Goal: Register for event/course

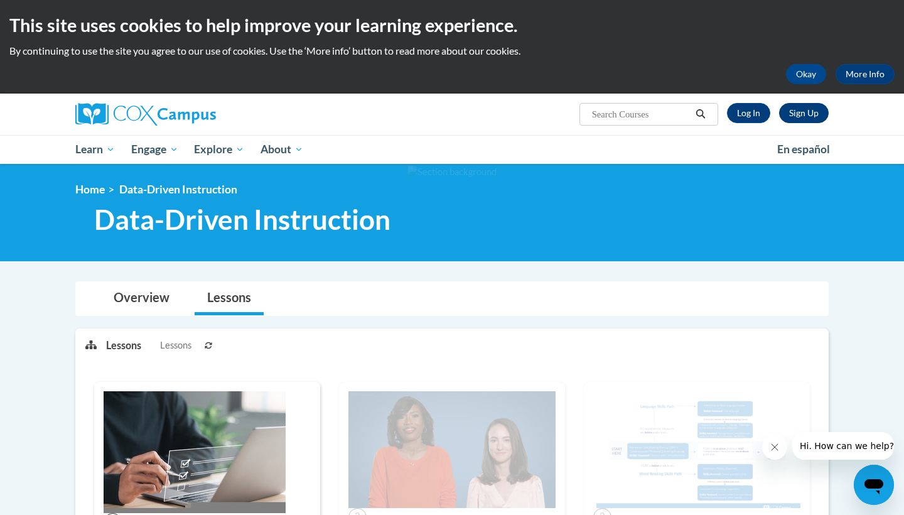
click at [808, 114] on link "Sign Up" at bounding box center [804, 113] width 50 height 20
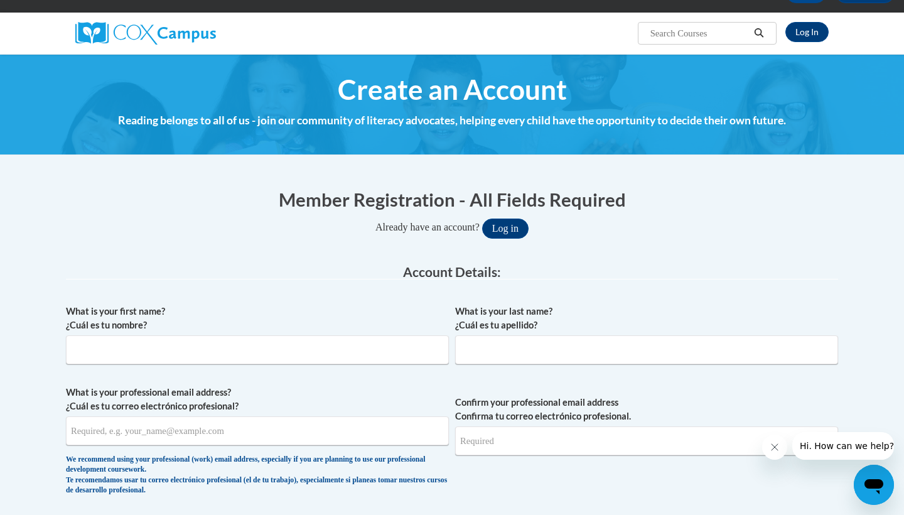
scroll to position [83, 0]
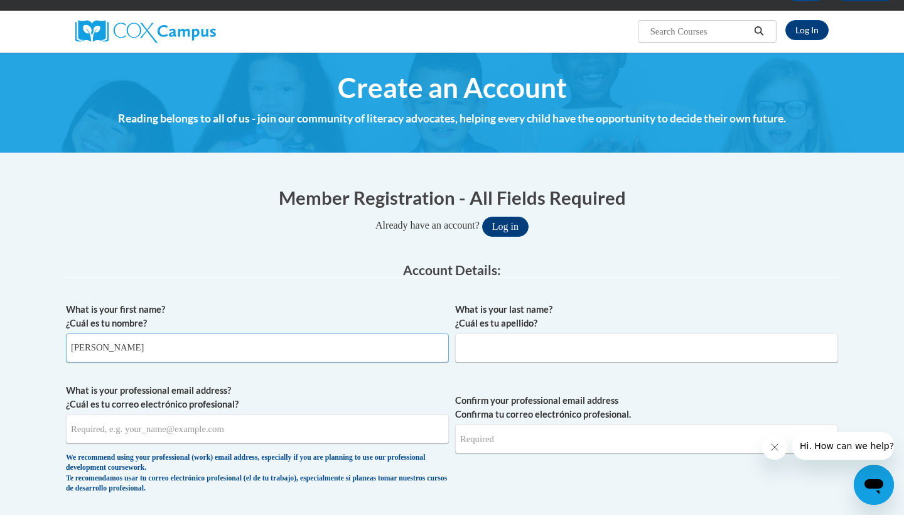
type input "Roel"
type input "Alaniz"
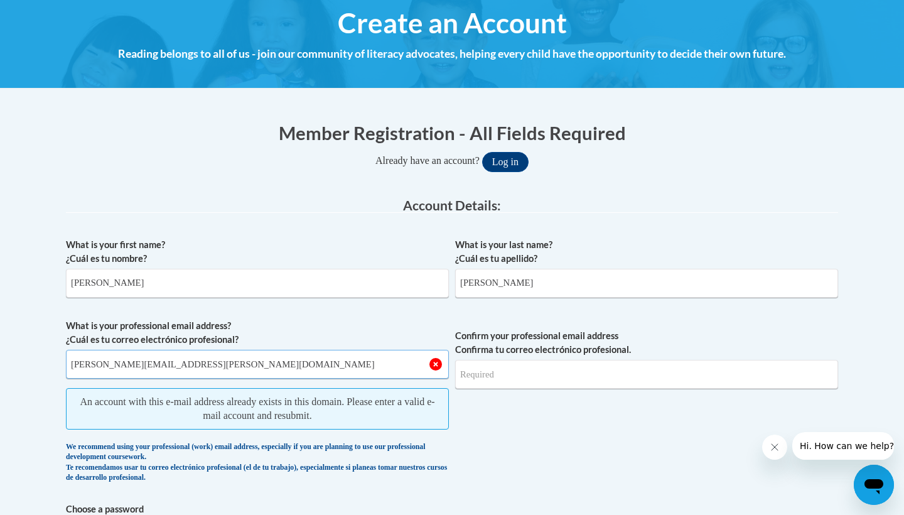
scroll to position [150, 0]
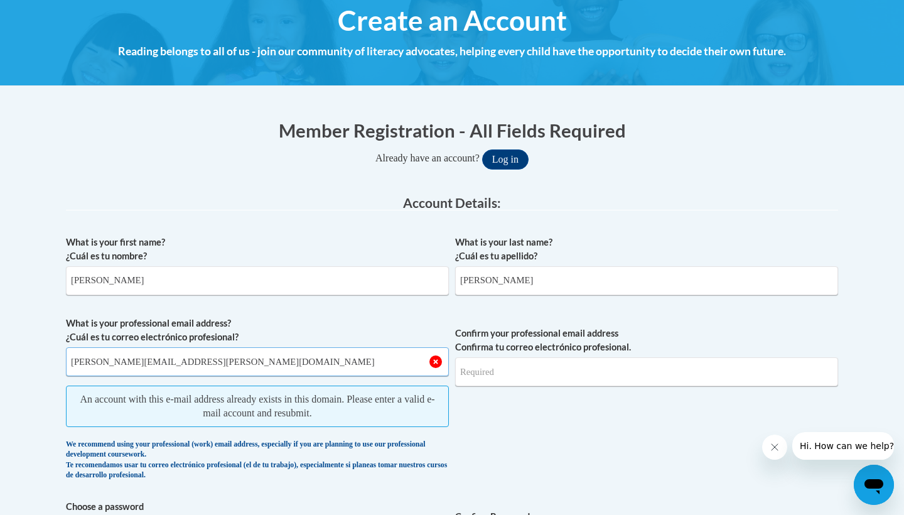
type input "roel.alaniz@my.utsa.edu"
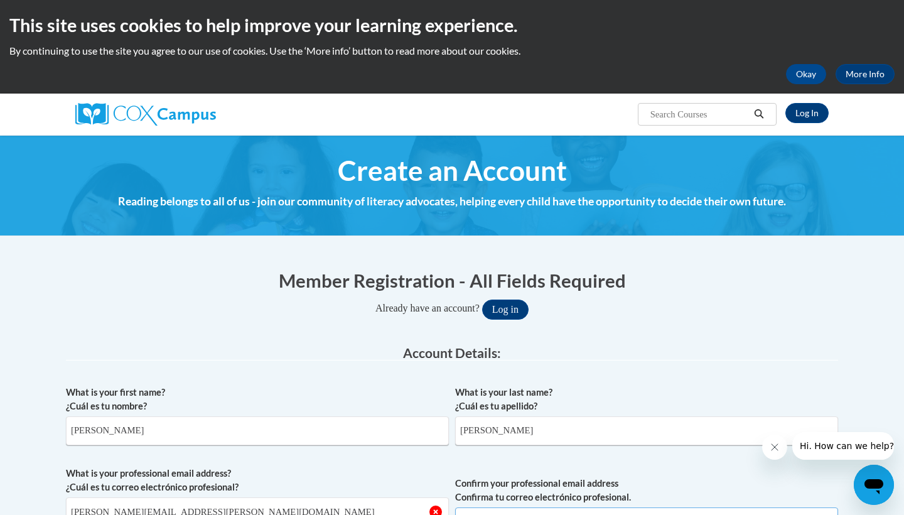
scroll to position [0, 0]
click at [811, 117] on link "Log In" at bounding box center [807, 113] width 43 height 20
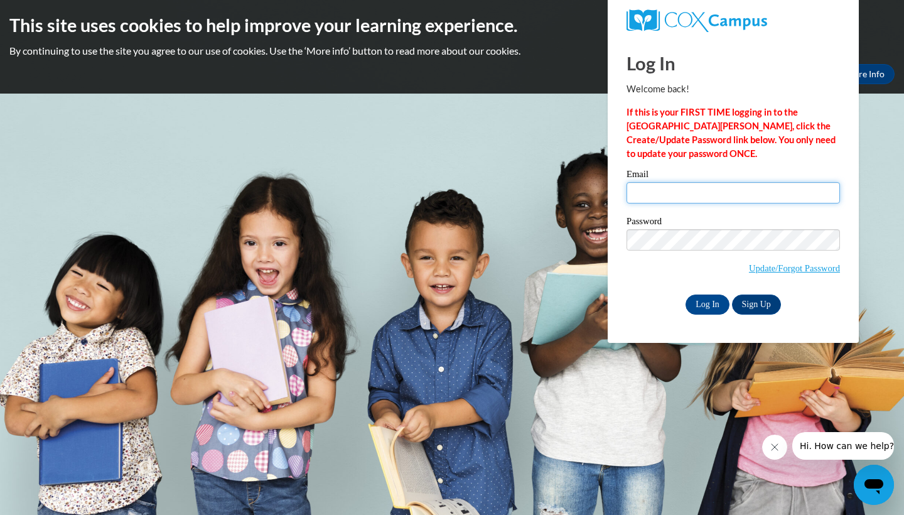
type input "Roel_Alaniz_cAvWF"
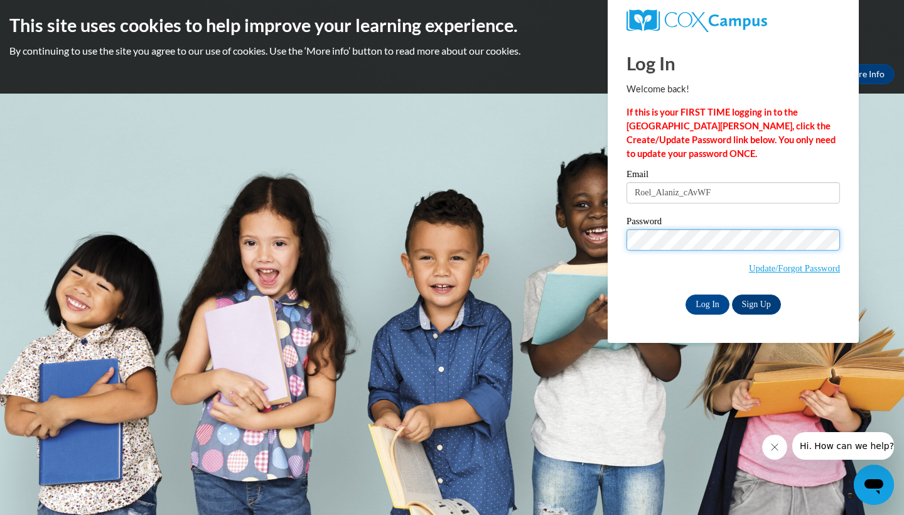
click at [706, 302] on input "Log In" at bounding box center [708, 305] width 44 height 20
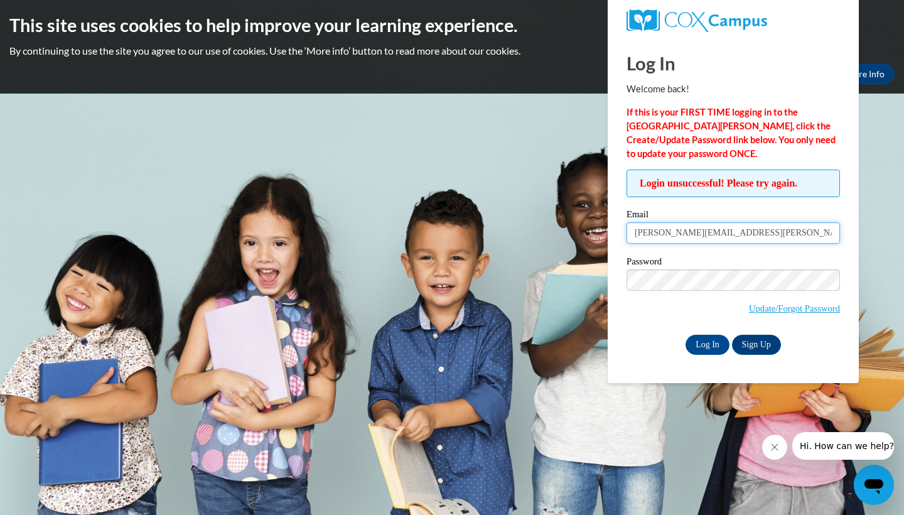
type input "roel.alaniz@my.utsa.edu"
click at [708, 342] on input "Log In" at bounding box center [708, 345] width 44 height 20
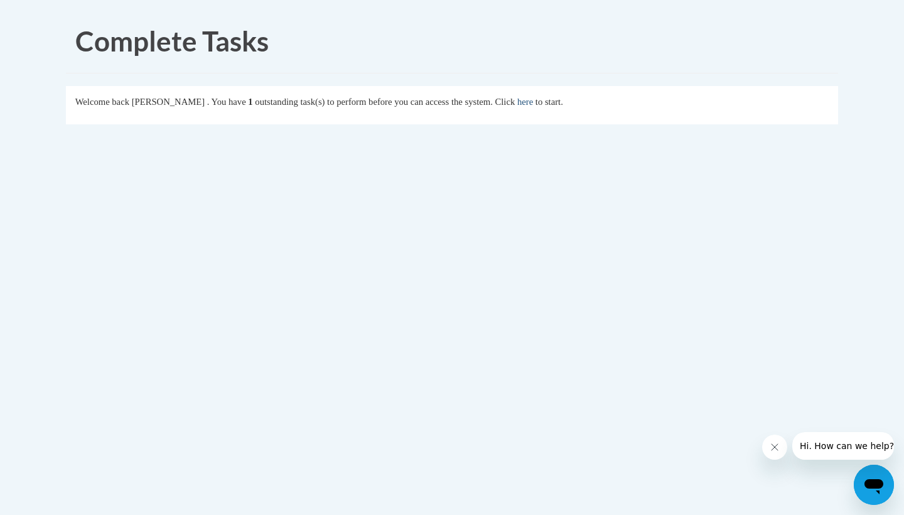
click at [533, 103] on link "here" at bounding box center [525, 102] width 16 height 10
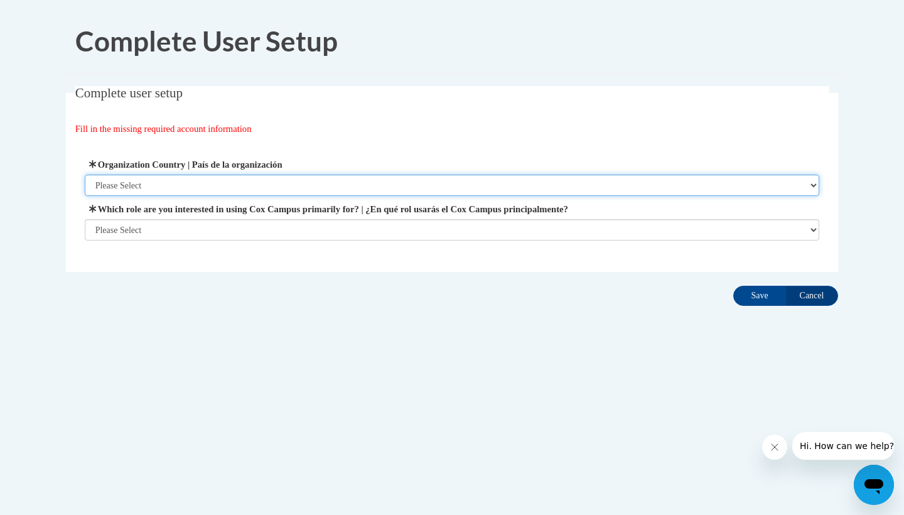
select select "ad49bcad-a171-4b2e-b99c-48b446064914"
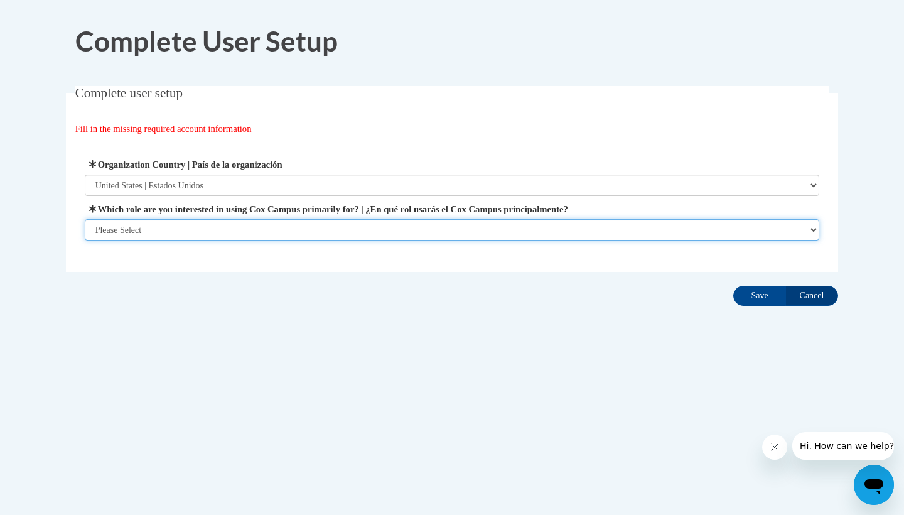
select select "5a18ea06-2b54-4451-96f2-d152daf9eac5"
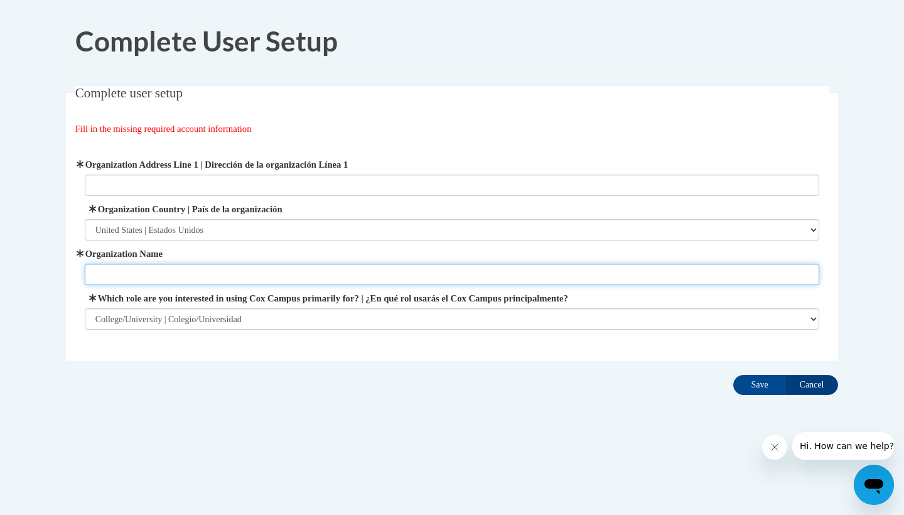
click at [227, 274] on input "Organization Name" at bounding box center [452, 274] width 735 height 21
type input "Univerity of Texas at San Antonio"
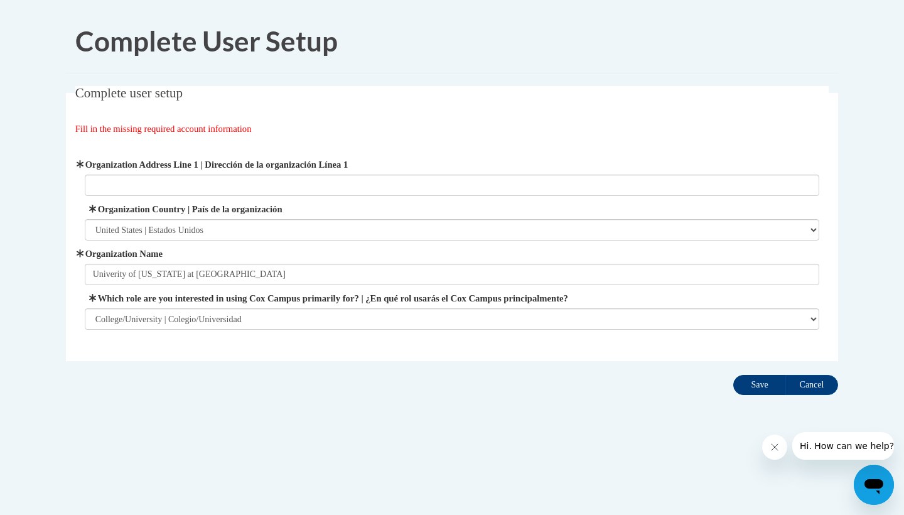
click at [764, 387] on input "Save" at bounding box center [759, 385] width 53 height 20
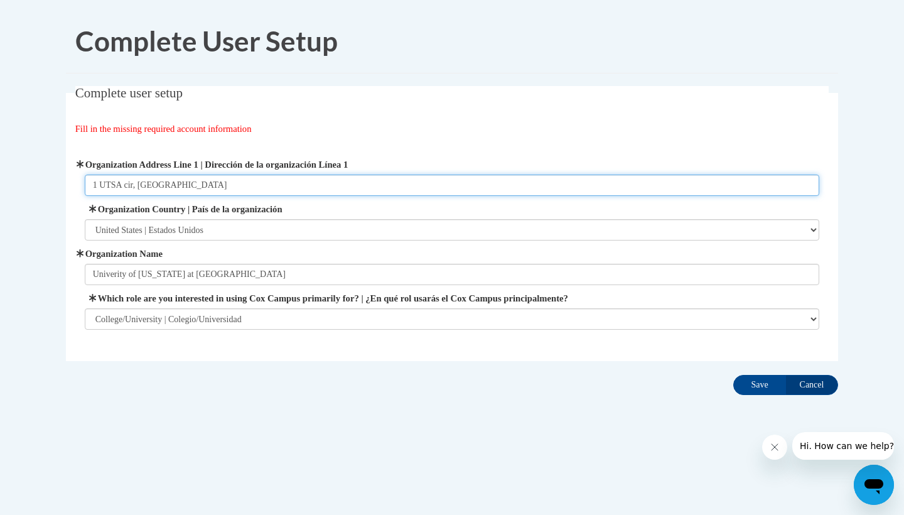
type input "1 UTSA cir, San Antonio"
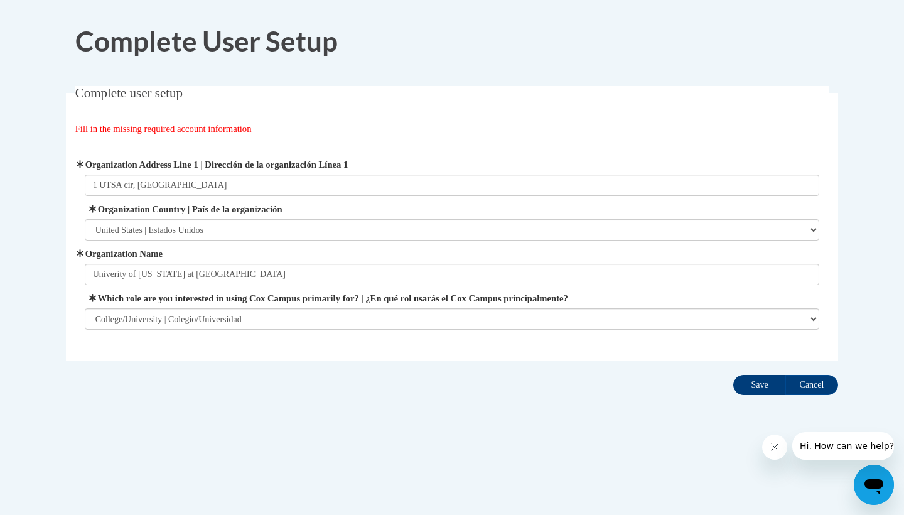
click at [754, 388] on input "Save" at bounding box center [759, 385] width 53 height 20
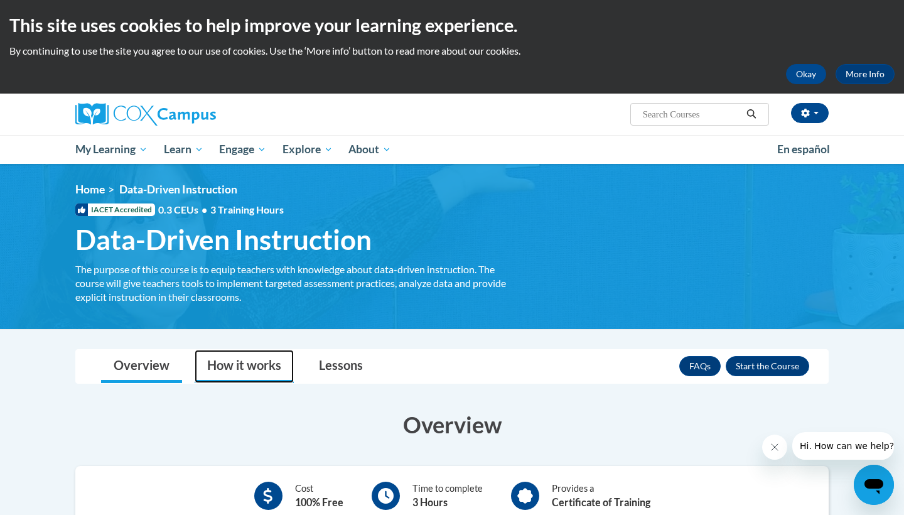
click at [262, 360] on link "How it works" at bounding box center [244, 366] width 99 height 33
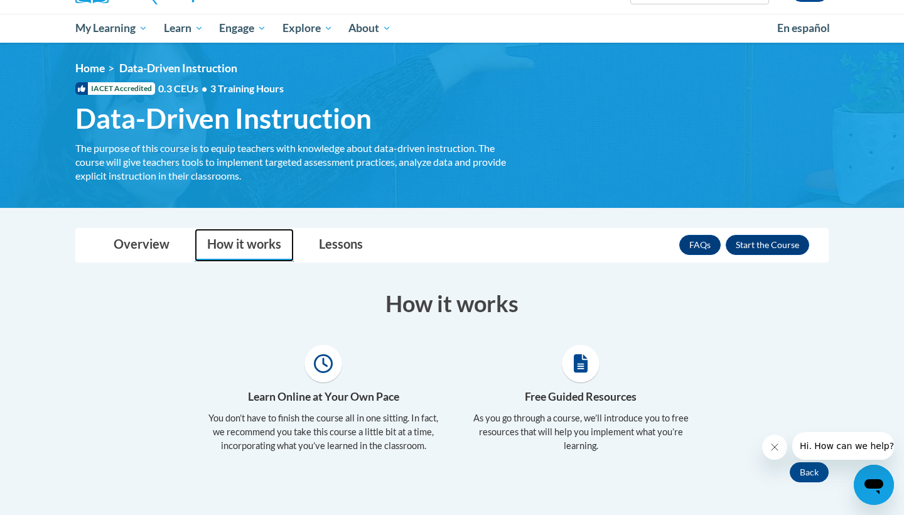
scroll to position [144, 0]
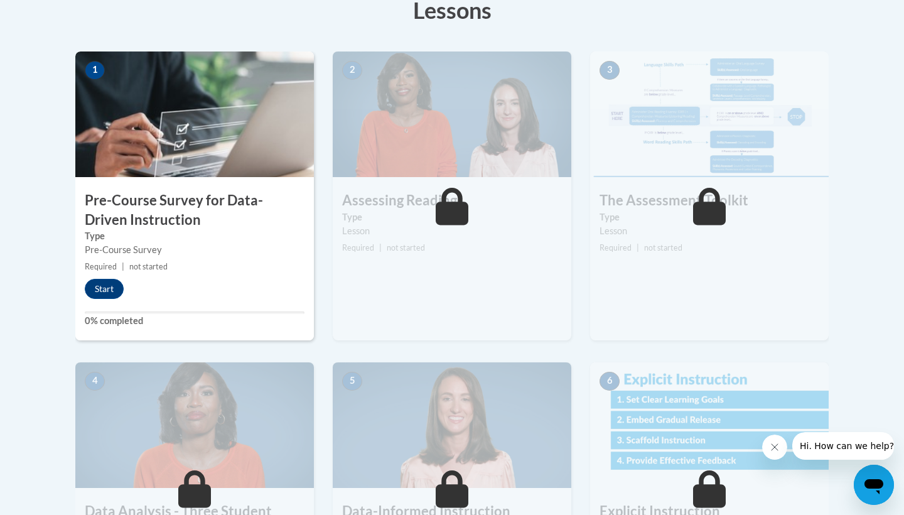
scroll to position [372, 0]
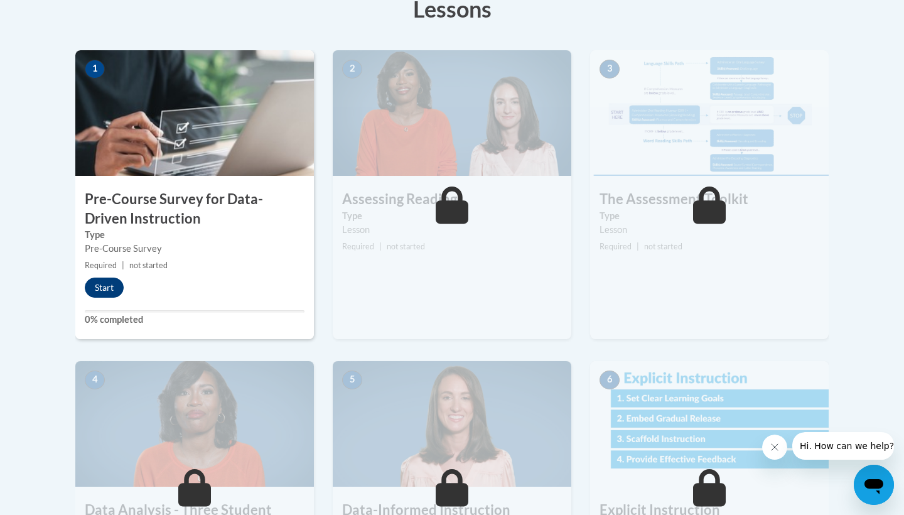
click at [106, 290] on button "Start" at bounding box center [104, 288] width 39 height 20
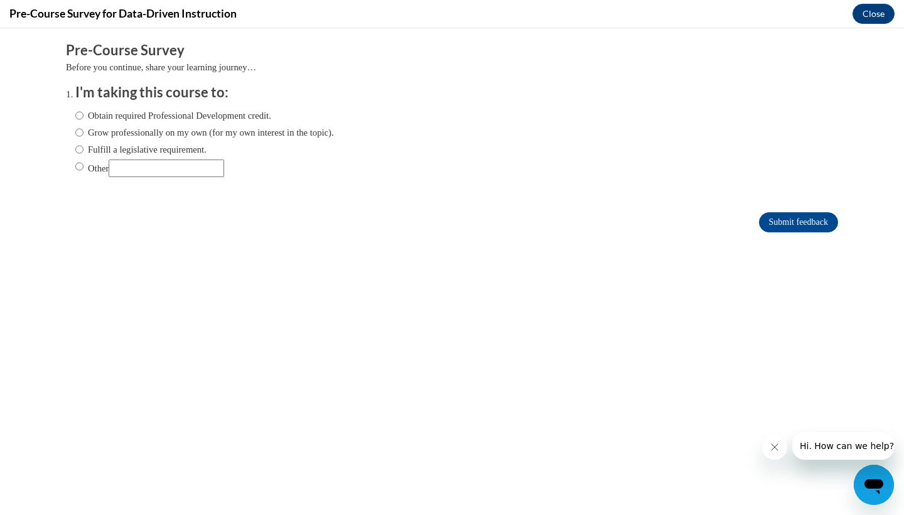
scroll to position [0, 0]
click at [80, 118] on input "Obtain required Professional Development credit." at bounding box center [79, 116] width 8 height 14
radio input "true"
click at [78, 129] on input "Grow professionally on my own (for my own interest in the topic)." at bounding box center [79, 133] width 8 height 14
radio input "true"
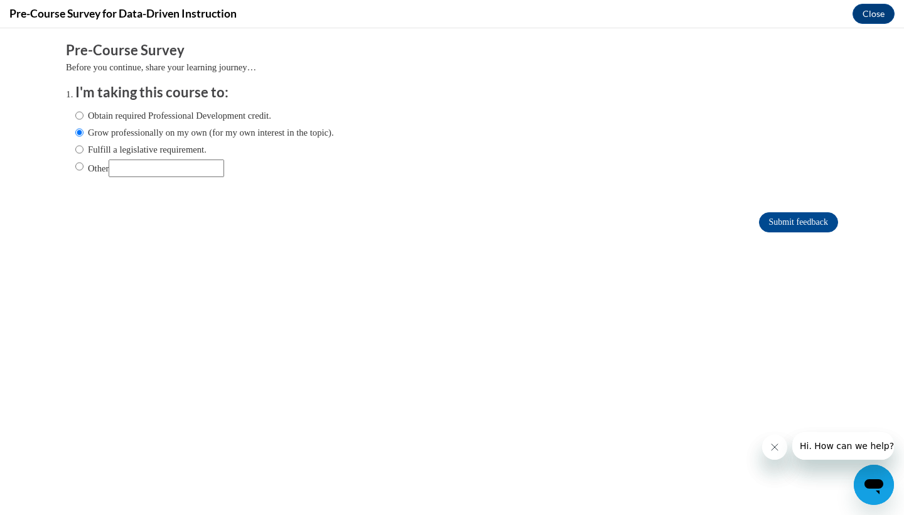
click at [76, 116] on input "Obtain required Professional Development credit." at bounding box center [79, 116] width 8 height 14
radio input "true"
click at [80, 131] on input "Grow professionally on my own (for my own interest in the topic)." at bounding box center [79, 133] width 8 height 14
radio input "true"
click at [81, 151] on input "Fulfill a legislative requirement." at bounding box center [79, 150] width 8 height 14
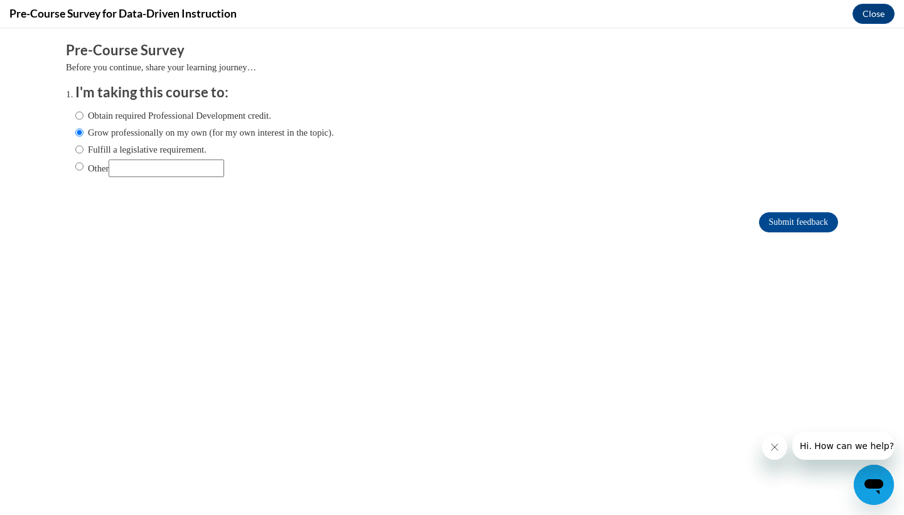
radio input "true"
click at [76, 116] on input "Obtain required Professional Development credit." at bounding box center [79, 116] width 8 height 14
radio input "true"
click at [769, 223] on input "Submit feedback" at bounding box center [798, 222] width 79 height 20
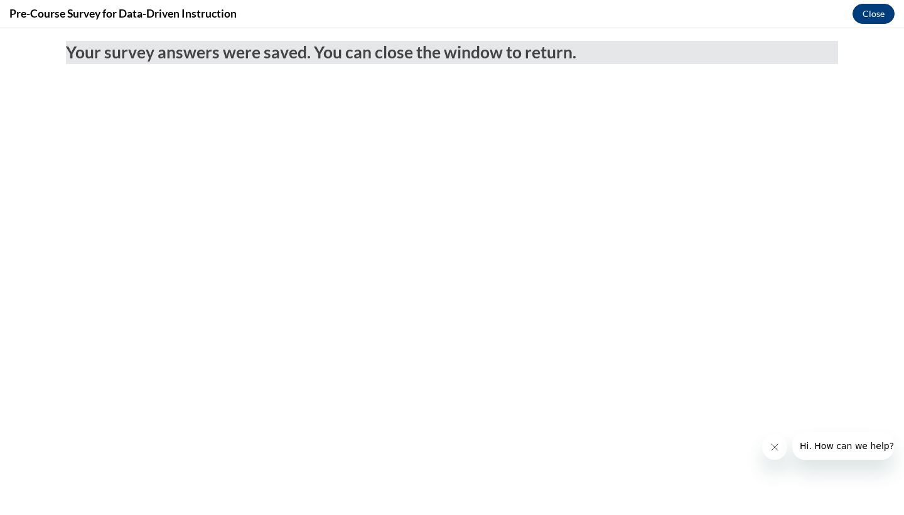
click at [875, 6] on button "Close" at bounding box center [874, 14] width 42 height 20
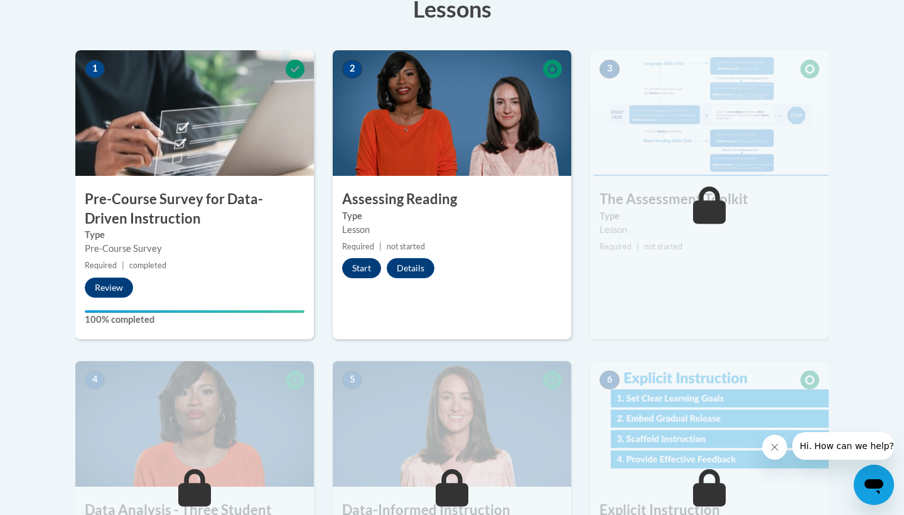
click at [357, 264] on button "Start" at bounding box center [361, 268] width 39 height 20
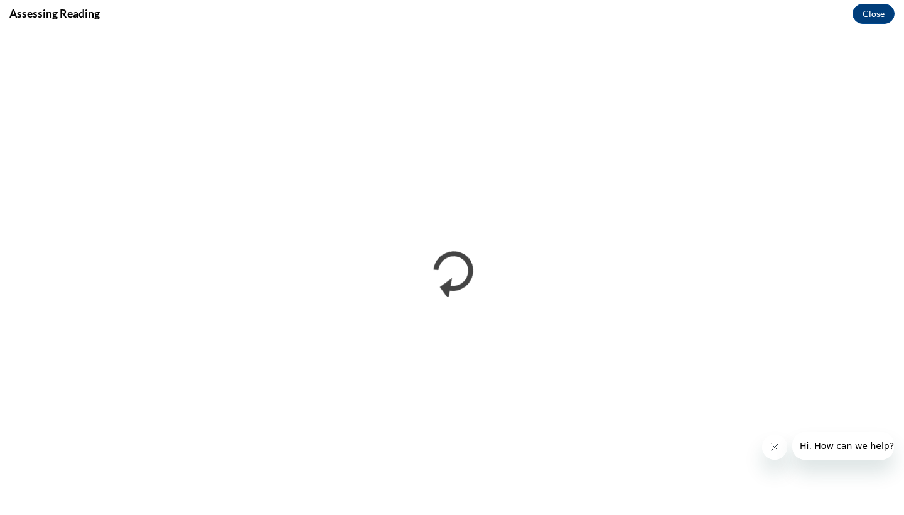
click at [774, 446] on icon "Close message from company" at bounding box center [775, 447] width 10 height 10
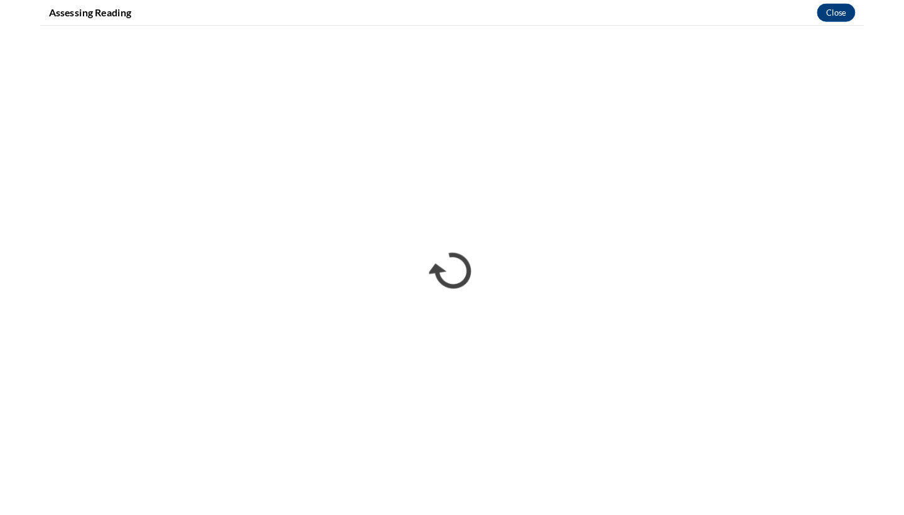
scroll to position [372, 0]
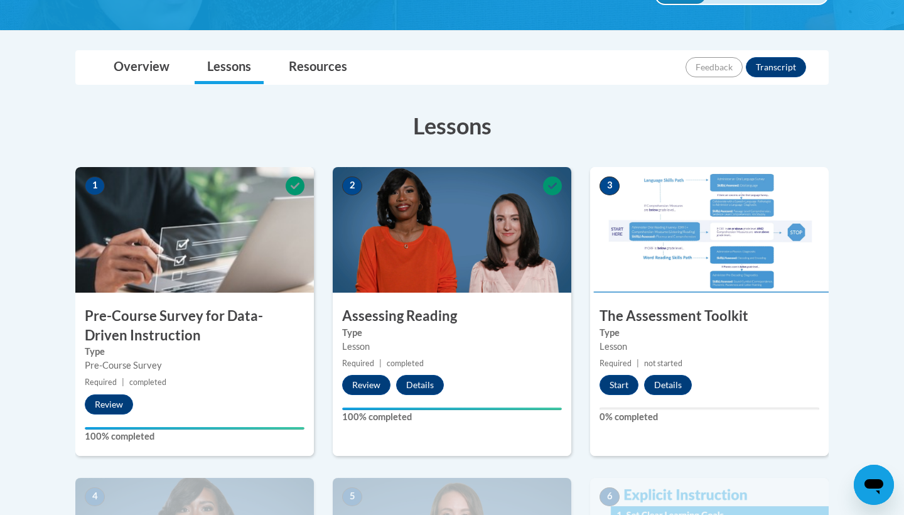
scroll to position [265, 0]
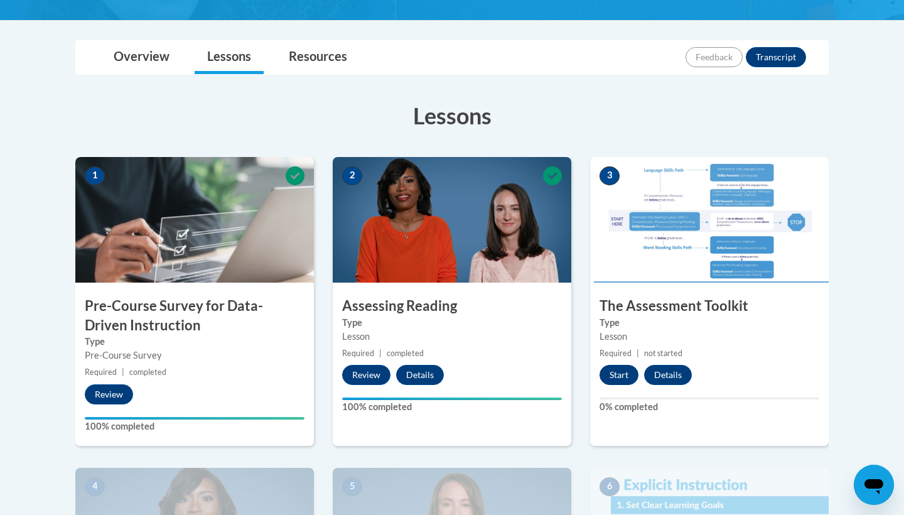
click at [631, 368] on button "Start" at bounding box center [619, 375] width 39 height 20
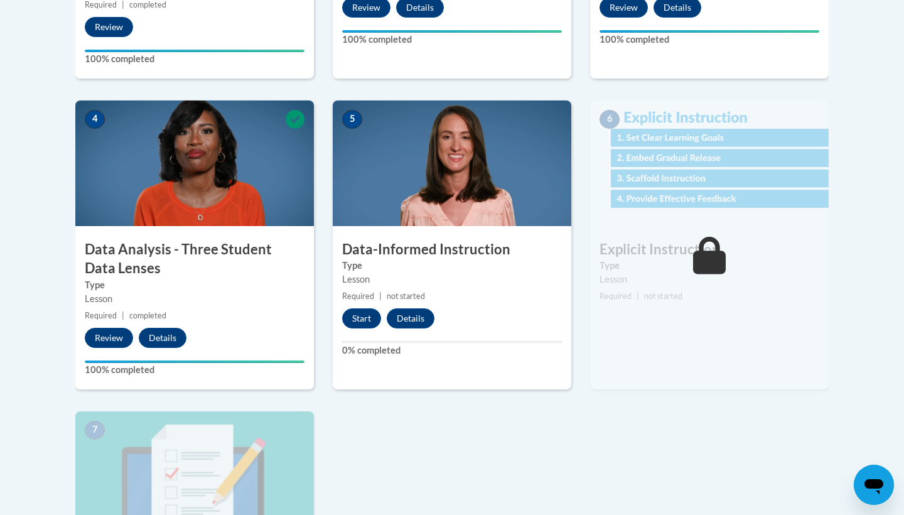
scroll to position [629, 0]
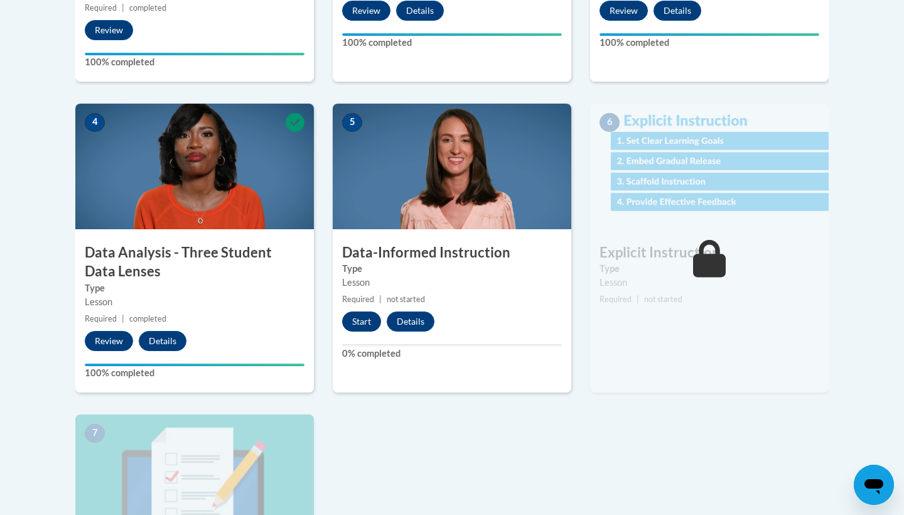
click at [371, 322] on button "Start" at bounding box center [361, 321] width 39 height 20
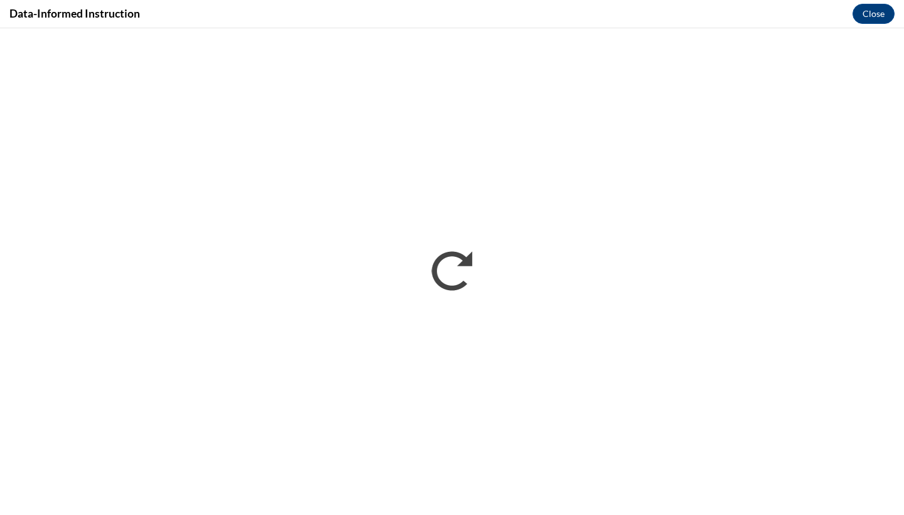
scroll to position [0, 0]
